Goal: Navigation & Orientation: Understand site structure

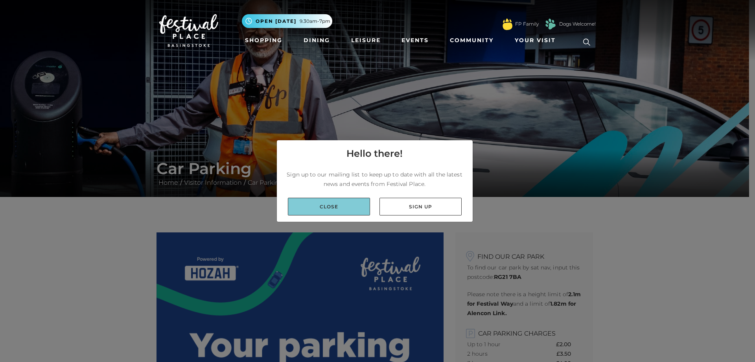
click at [332, 206] on link "Close" at bounding box center [329, 206] width 82 height 18
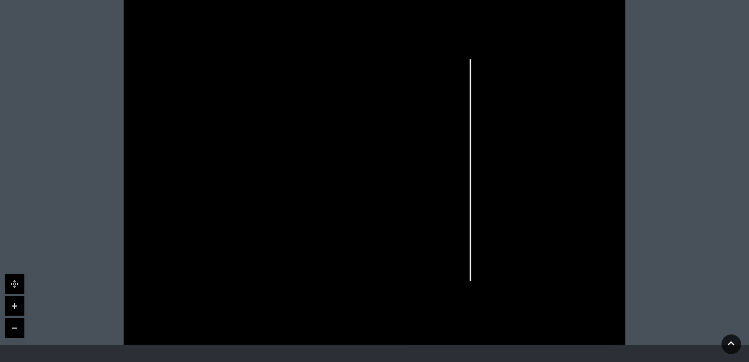
scroll to position [204, 0]
click at [16, 308] on link at bounding box center [15, 308] width 20 height 20
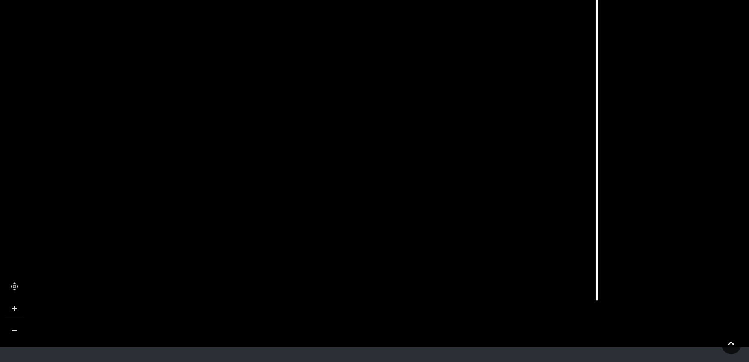
drag, startPoint x: 244, startPoint y: 203, endPoint x: 293, endPoint y: 130, distance: 88.7
click at [293, 130] on icon at bounding box center [424, 95] width 1133 height 637
click at [10, 308] on link at bounding box center [15, 308] width 20 height 20
drag, startPoint x: 400, startPoint y: 101, endPoint x: 505, endPoint y: 187, distance: 135.8
click at [505, 187] on rect at bounding box center [528, 179] width 64 height 19
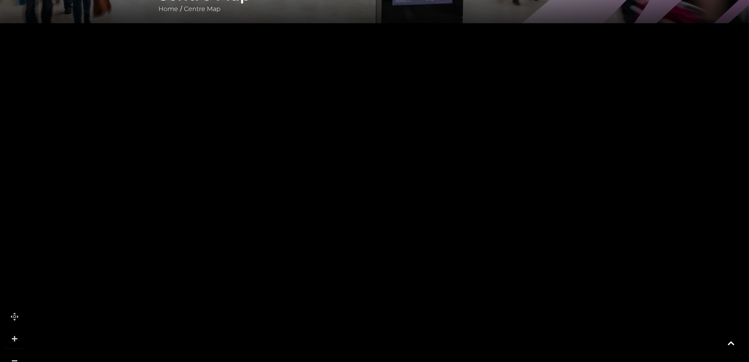
scroll to position [174, 0]
click at [15, 339] on link at bounding box center [15, 338] width 20 height 20
click at [14, 354] on link at bounding box center [15, 360] width 20 height 20
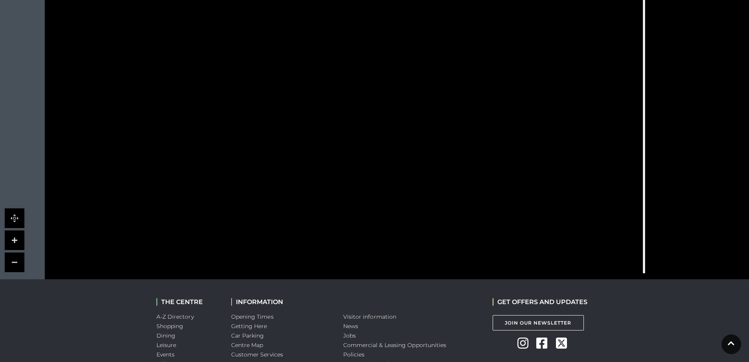
scroll to position [261, 0]
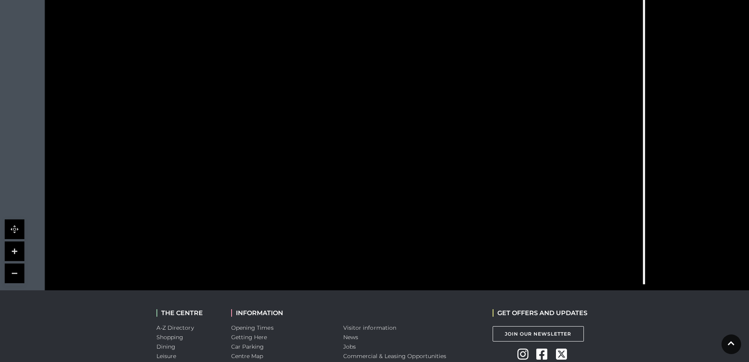
click at [14, 270] on link at bounding box center [15, 273] width 20 height 20
